Goal: Communication & Community: Answer question/provide support

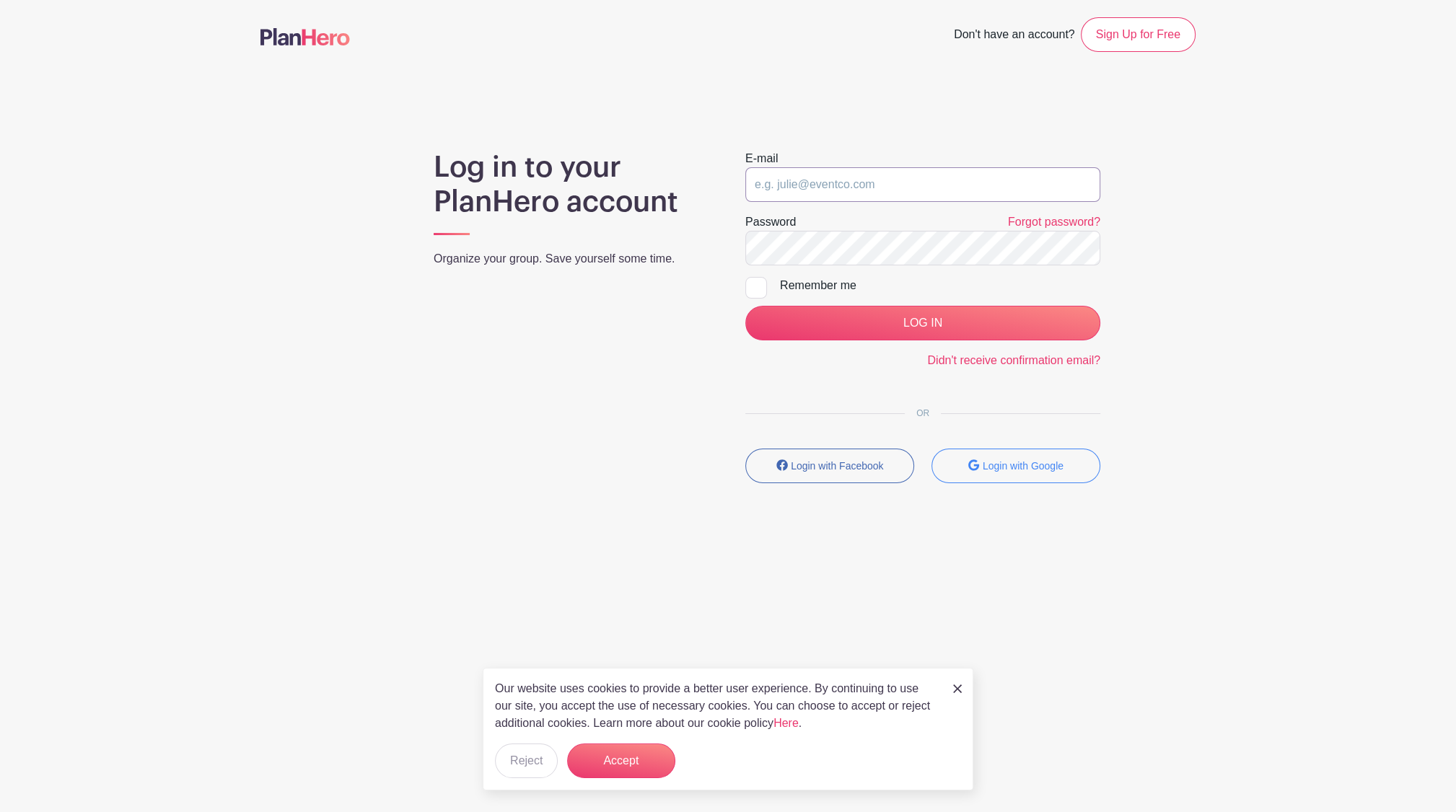
type input "[EMAIL_ADDRESS][DOMAIN_NAME]"
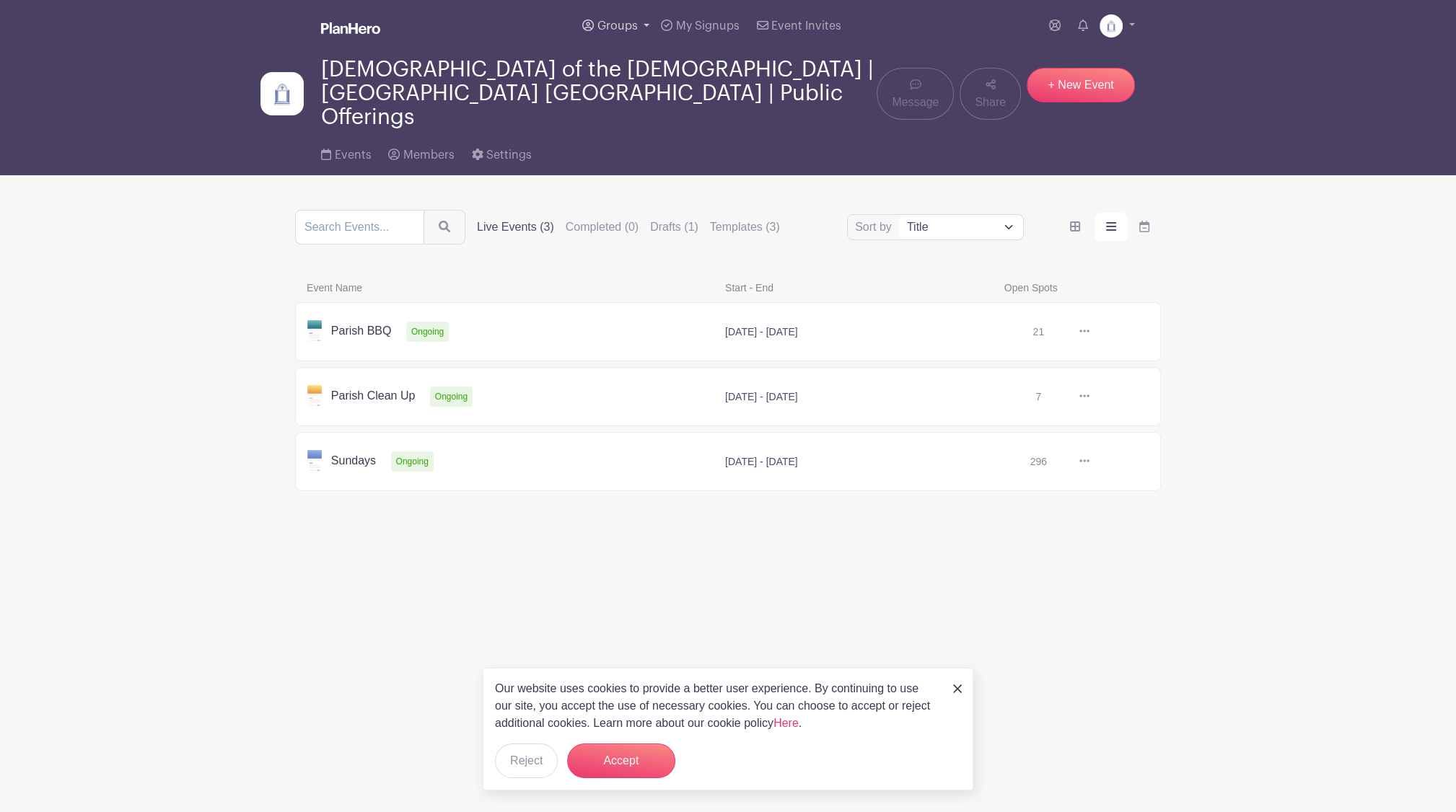
click at [616, 21] on span "Groups" at bounding box center [618, 26] width 40 height 12
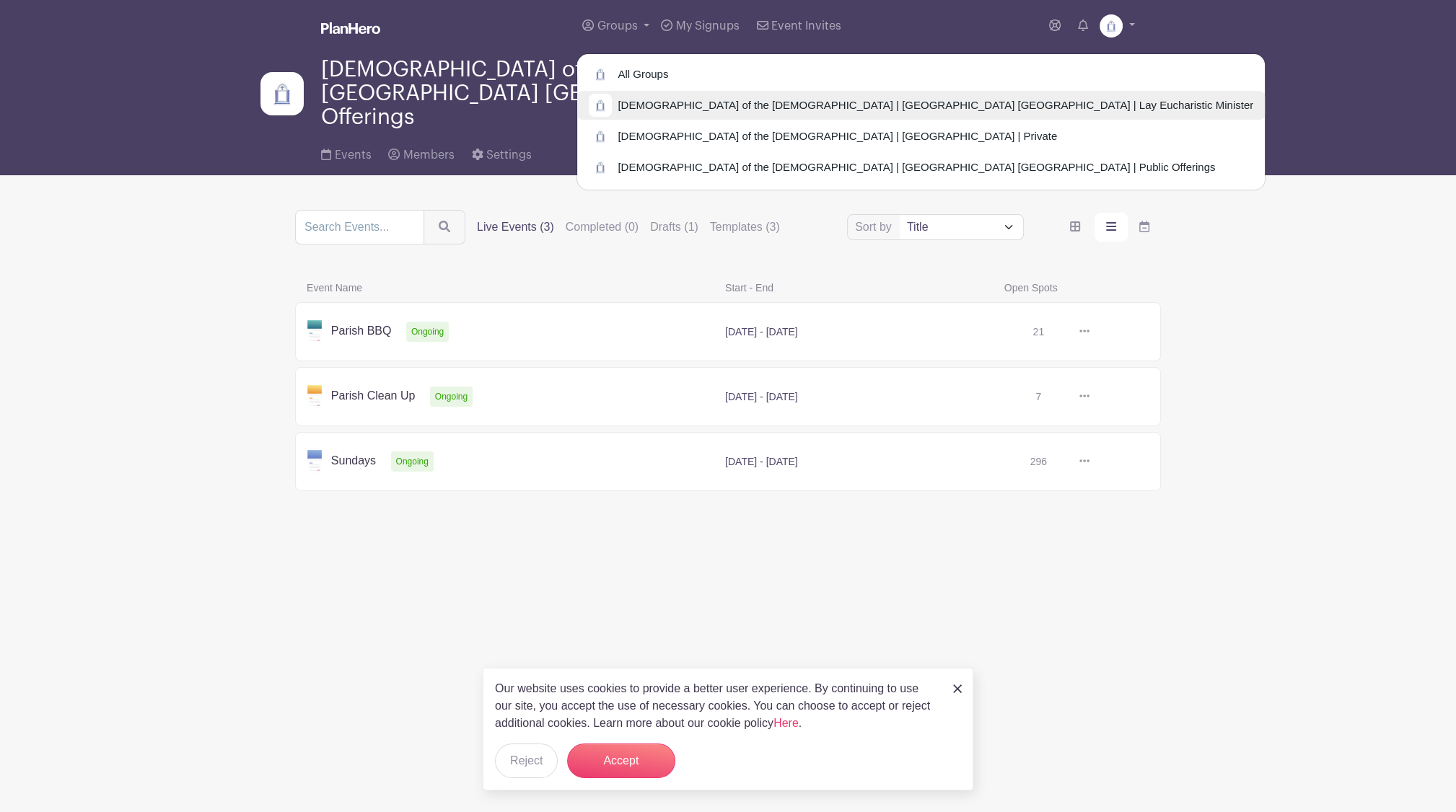
click at [636, 94] on link "[DEMOGRAPHIC_DATA] of the [DEMOGRAPHIC_DATA] | [GEOGRAPHIC_DATA] [GEOGRAPHIC_DA…" at bounding box center [921, 105] width 688 height 29
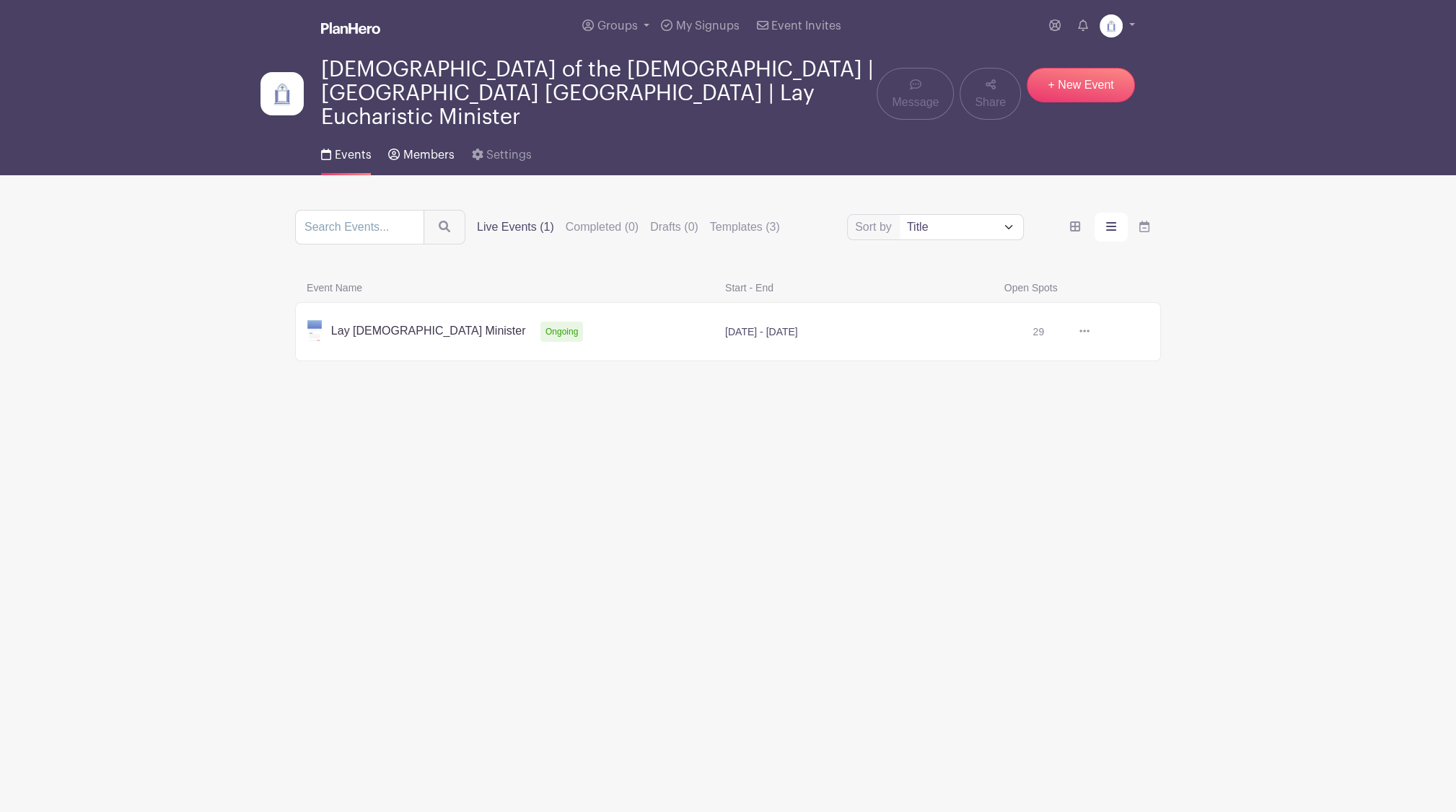
click at [445, 129] on link "Members" at bounding box center [421, 152] width 65 height 46
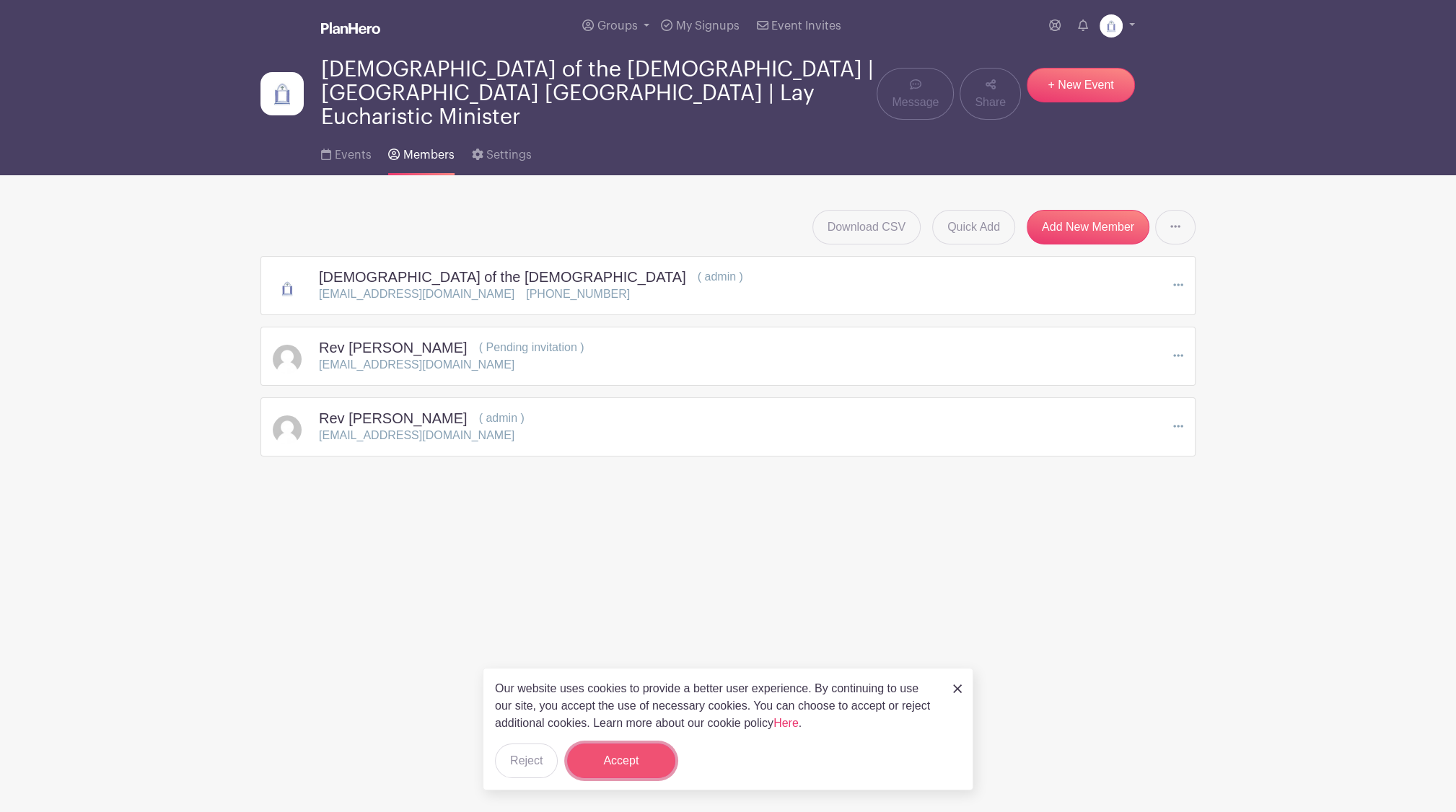
click at [625, 772] on button "Accept" at bounding box center [621, 761] width 108 height 35
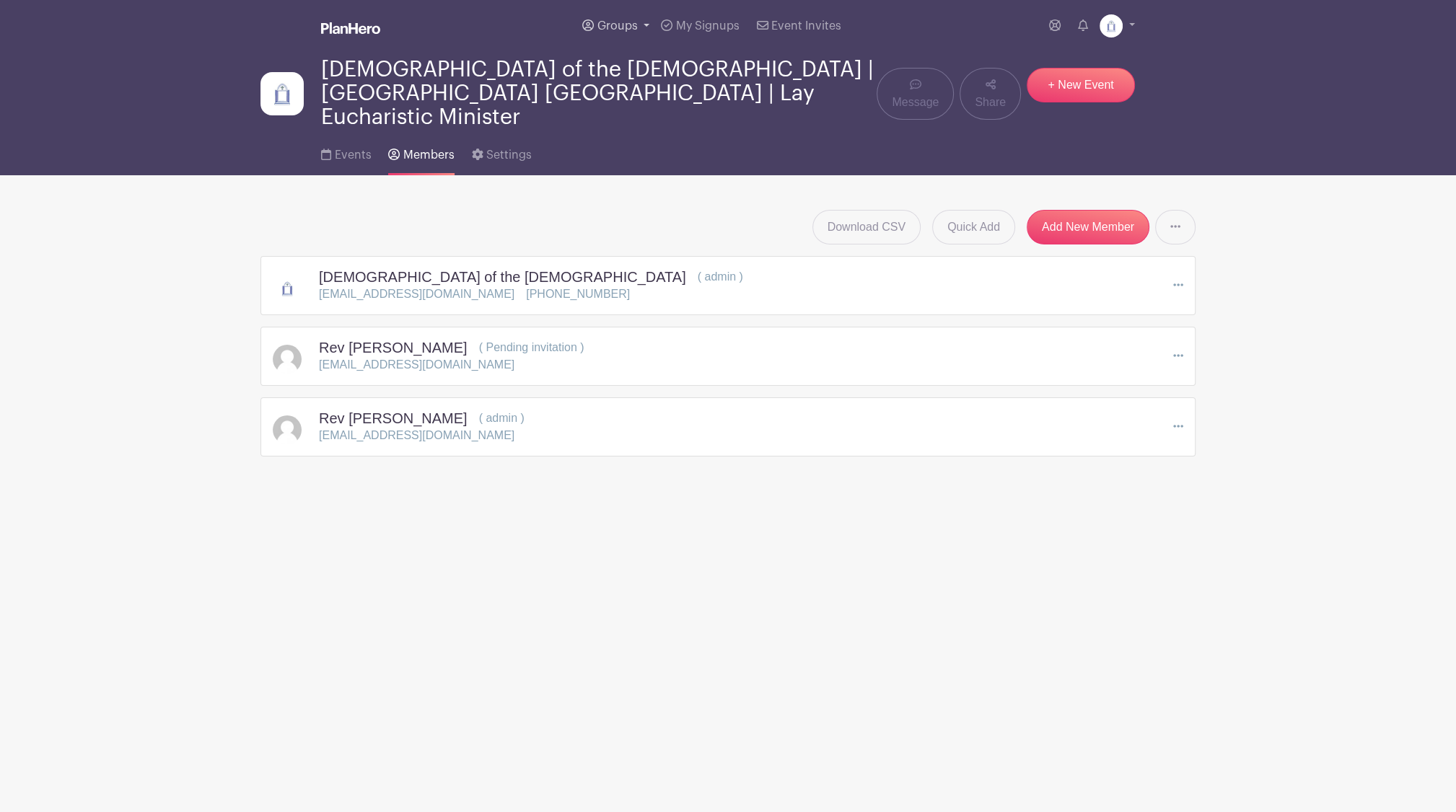
click at [633, 30] on span "Groups" at bounding box center [618, 26] width 40 height 12
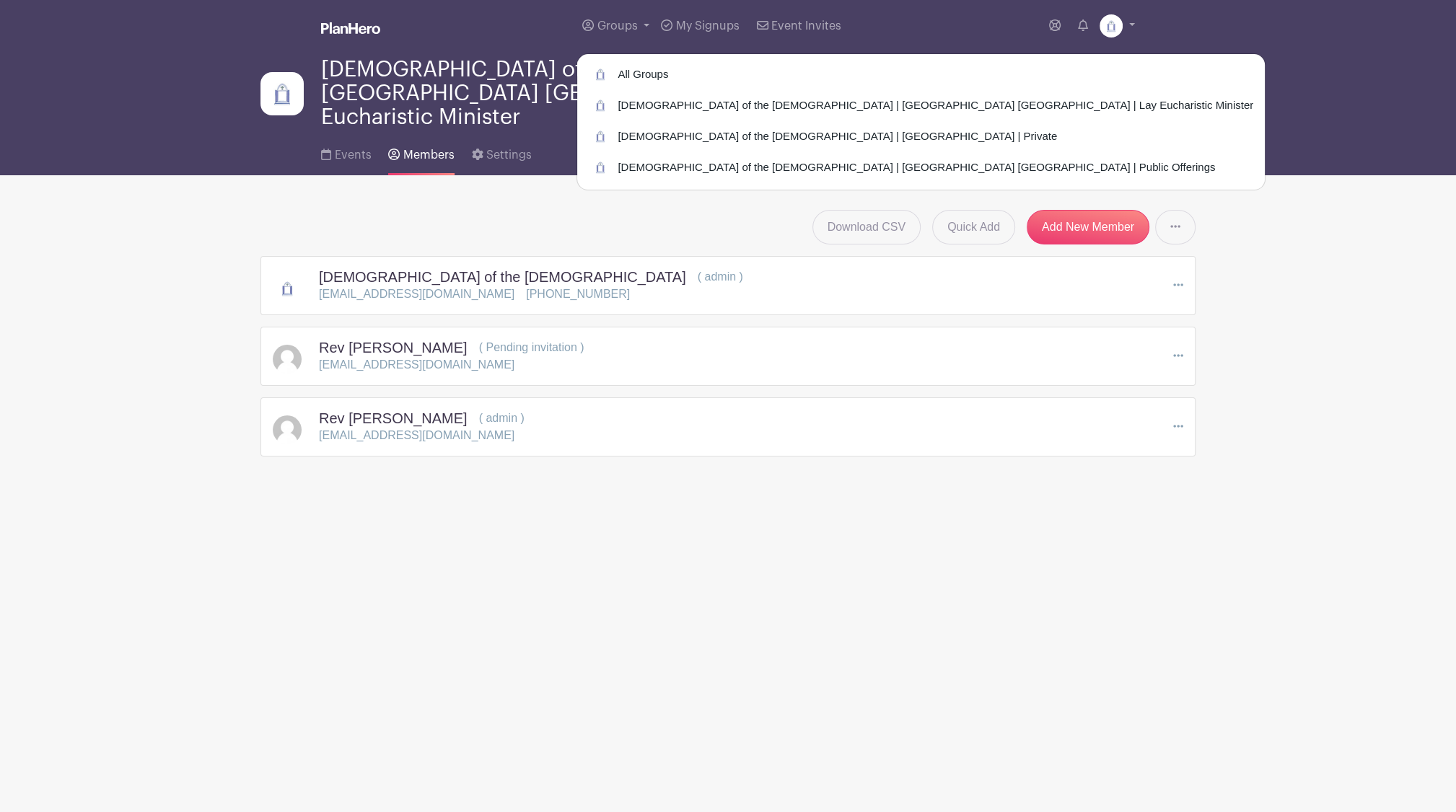
click at [585, 490] on main "Groups All Groups [DEMOGRAPHIC_DATA] | [GEOGRAPHIC_DATA] | Lay Eucharistic Mini…" at bounding box center [728, 273] width 1456 height 547
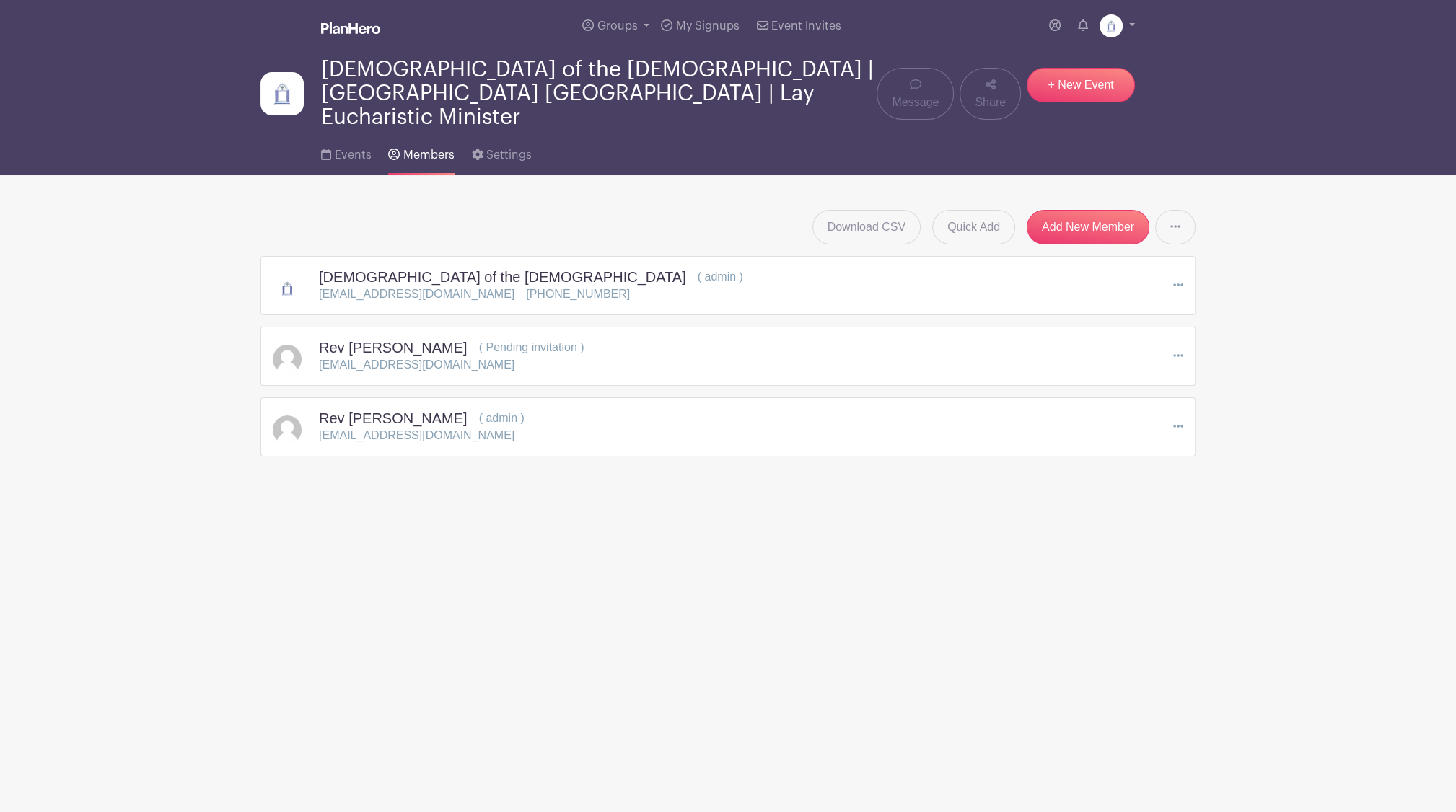
click at [285, 83] on img at bounding box center [282, 94] width 43 height 43
click at [347, 149] on span "Events" at bounding box center [353, 155] width 37 height 12
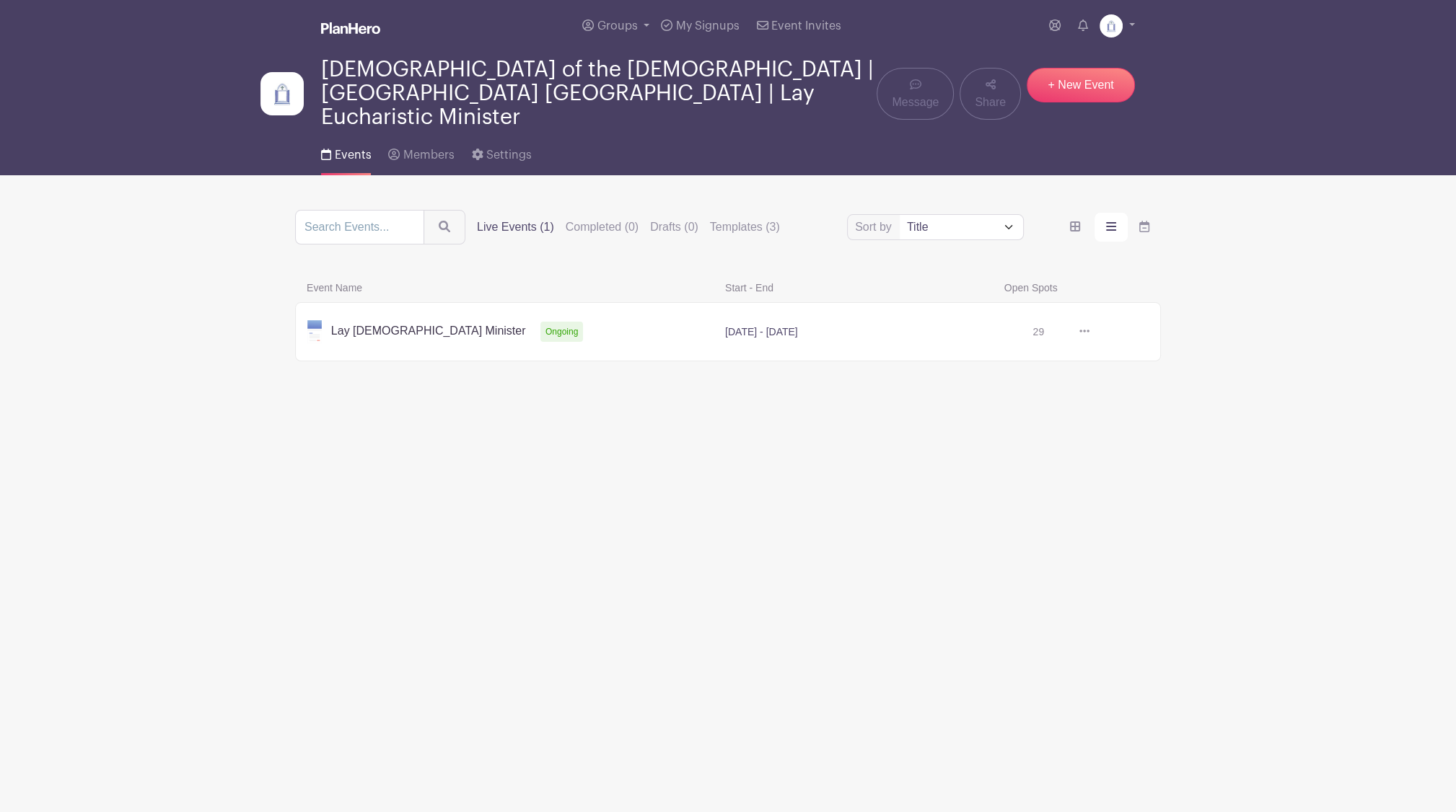
click at [509, 218] on label "Live Events (1)" at bounding box center [515, 226] width 77 height 17
click at [0, 0] on input "Live Events (1)" at bounding box center [0, 0] width 0 height 0
click at [509, 218] on label "Live Events (1)" at bounding box center [515, 226] width 77 height 17
click at [0, 0] on input "Live Events (1)" at bounding box center [0, 0] width 0 height 0
click at [441, 149] on span "Members" at bounding box center [428, 155] width 51 height 12
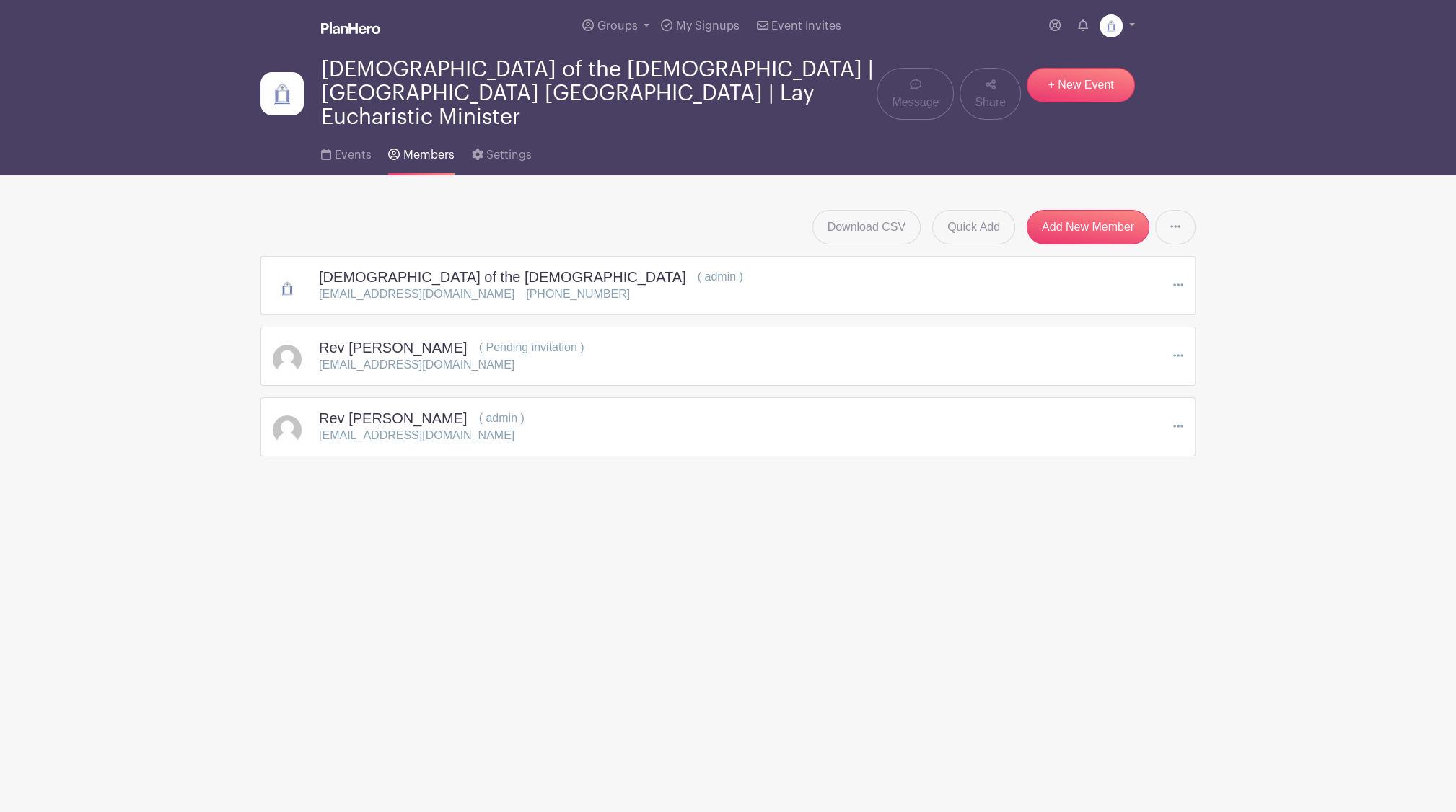
click at [1184, 335] on div "Rev [PERSON_NAME] ( Pending invitation ) [EMAIL_ADDRESS][DOMAIN_NAME] Edit Rese…" at bounding box center [728, 356] width 935 height 59
click at [1177, 350] on icon at bounding box center [1178, 356] width 10 height 12
click at [1227, 393] on link "Resend Invitation" at bounding box center [1238, 405] width 130 height 23
